Goal: Check status

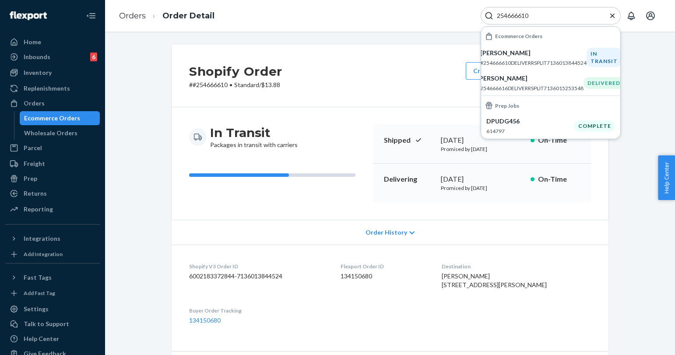
click at [523, 14] on input "254666610" at bounding box center [547, 15] width 108 height 9
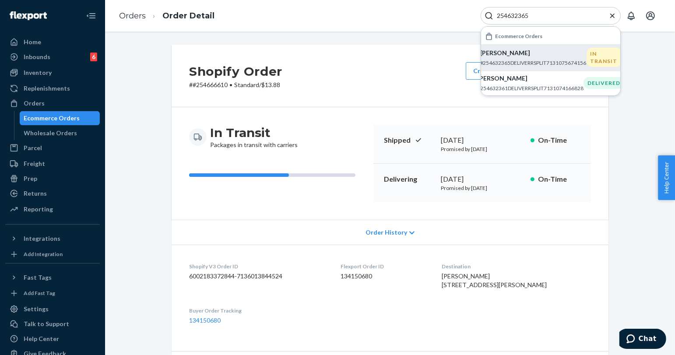
click at [550, 67] on li "[PERSON_NAME] #254632365DELIVERRSPLIT7131075674156 IN TRANSIT" at bounding box center [550, 57] width 139 height 26
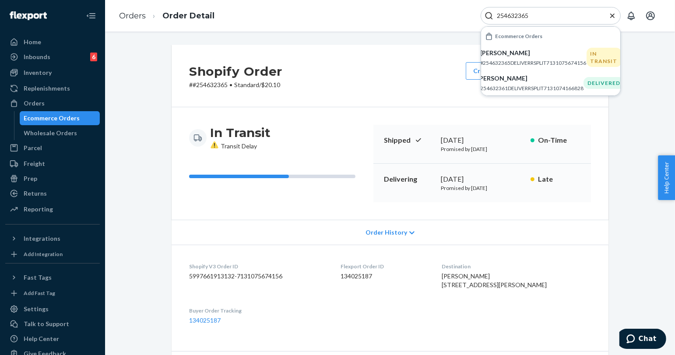
click at [518, 18] on input "254632365" at bounding box center [547, 15] width 108 height 9
paste input "757361"
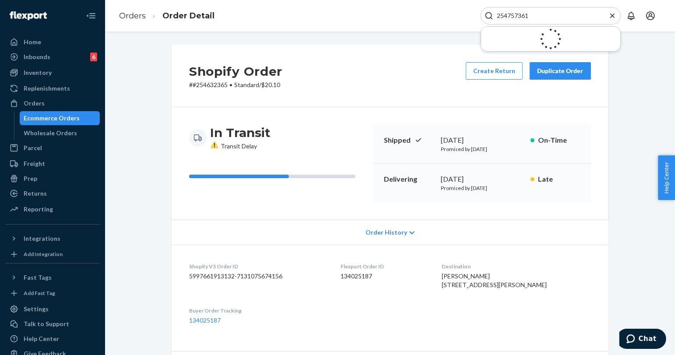
click at [518, 18] on input "254757361" at bounding box center [547, 15] width 108 height 9
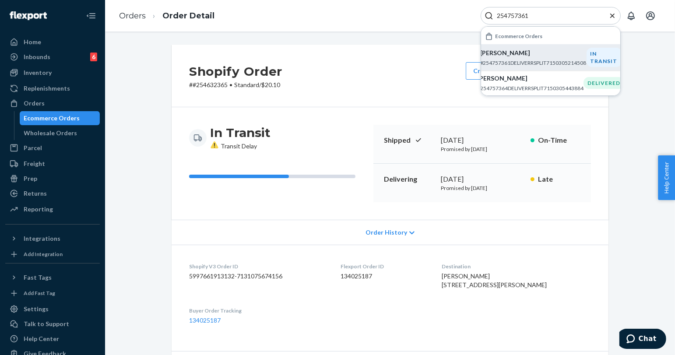
type input "254757361"
click at [571, 49] on p "[PERSON_NAME]" at bounding box center [533, 53] width 106 height 9
click at [615, 13] on icon "Close Search" at bounding box center [612, 15] width 9 height 9
